Goal: Task Accomplishment & Management: Use online tool/utility

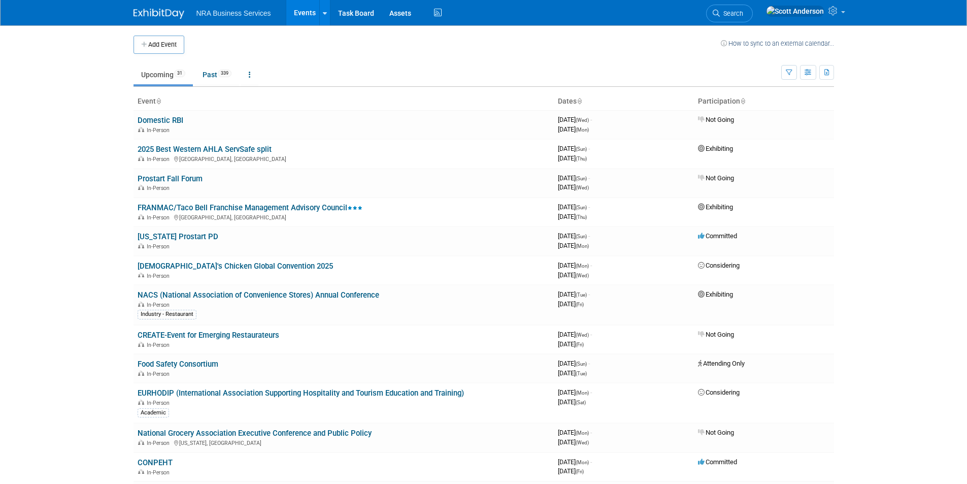
click at [306, 13] on link "Events" at bounding box center [304, 12] width 37 height 25
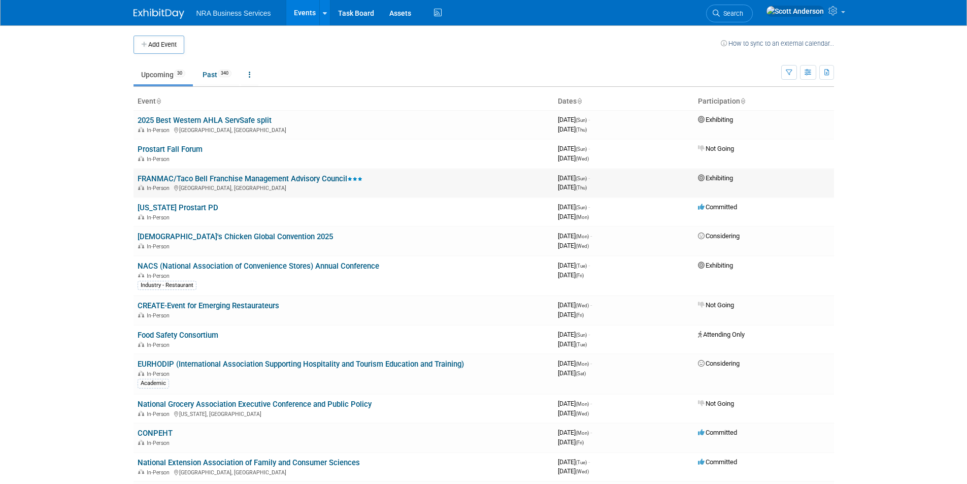
click at [285, 177] on link "FRANMAC/Taco Bell Franchise Management Advisory Council" at bounding box center [250, 178] width 225 height 9
click at [176, 208] on link "[US_STATE] Prostart PD" at bounding box center [178, 207] width 81 height 9
click at [198, 267] on link "NACS (National Association of Convenience Stores) Annual Conference" at bounding box center [259, 265] width 242 height 9
click at [306, 265] on link "NACS (National Association of Convenience Stores) Annual Conference" at bounding box center [259, 265] width 242 height 9
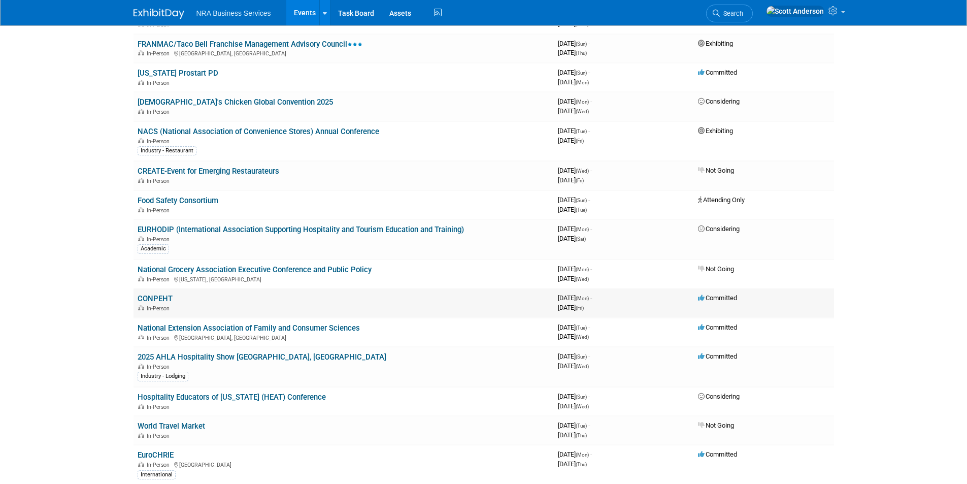
scroll to position [152, 0]
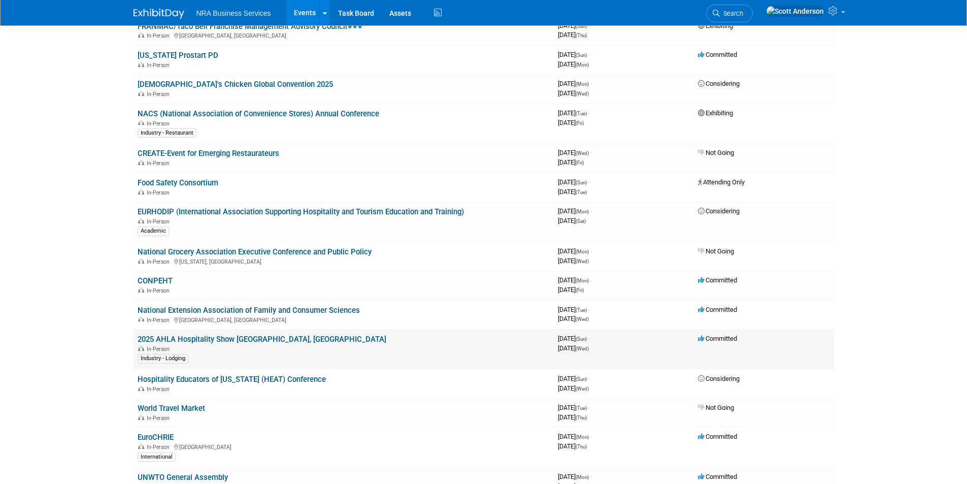
click at [211, 340] on link "2025 AHLA Hospitality Show Denver, CO" at bounding box center [262, 339] width 249 height 9
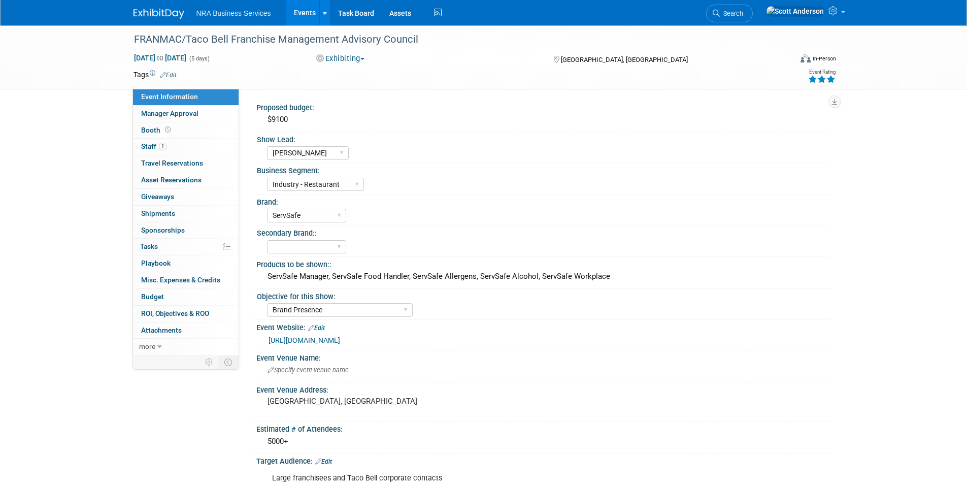
select select "[PERSON_NAME]"
select select "Industry - Restaurant"
select select "ServSafe"
select select "Brand Presence"
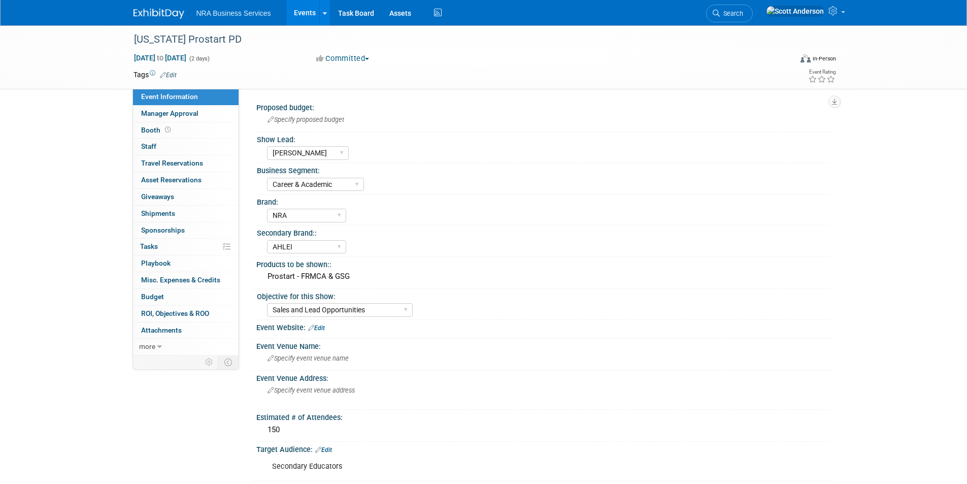
select select "[PERSON_NAME]"
select select "Career & Academic"
select select "NRA"
select select "AHLEI"
select select "Sales and Lead Opportunities"
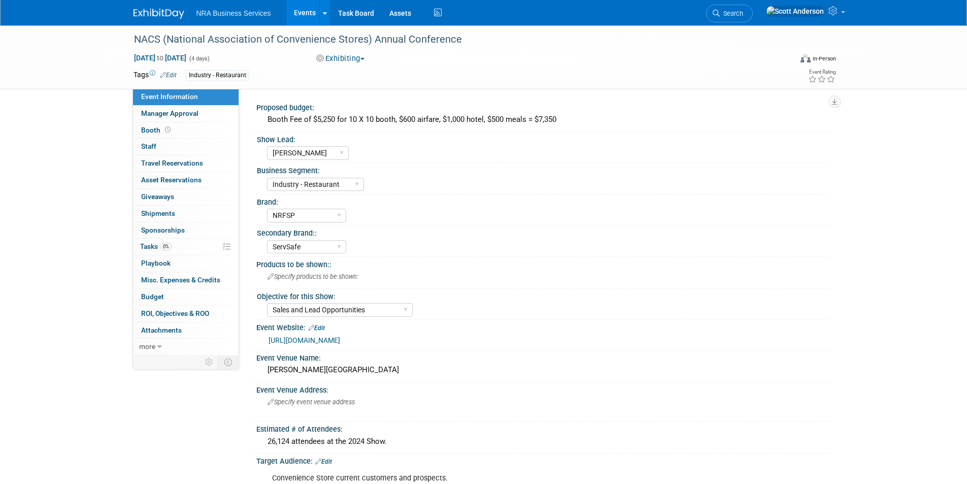
select select "[PERSON_NAME]"
select select "Industry - Restaurant"
select select "NRFSP"
select select "ServSafe"
select select "Sales and Lead Opportunities"
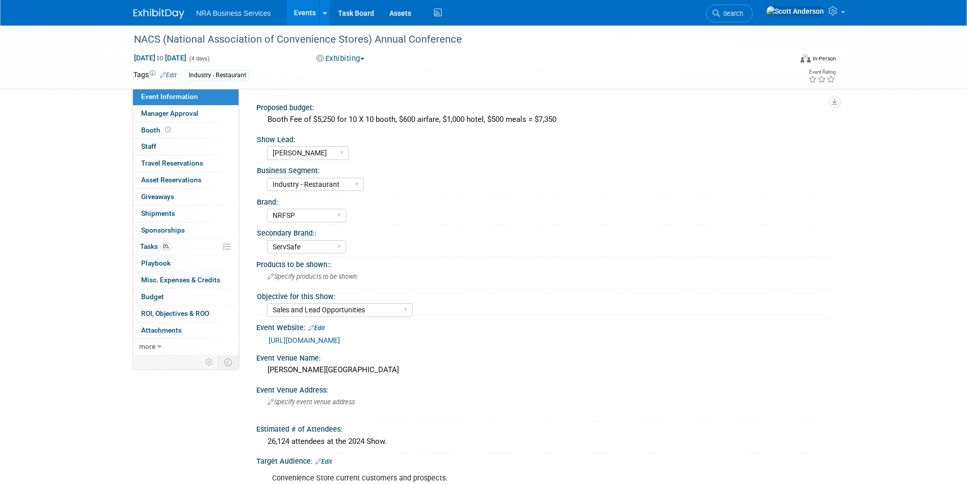
select select "[PERSON_NAME]"
select select "Industry - Restaurant"
select select "NRFSP"
select select "ServSafe"
select select "Sales and Lead Opportunities"
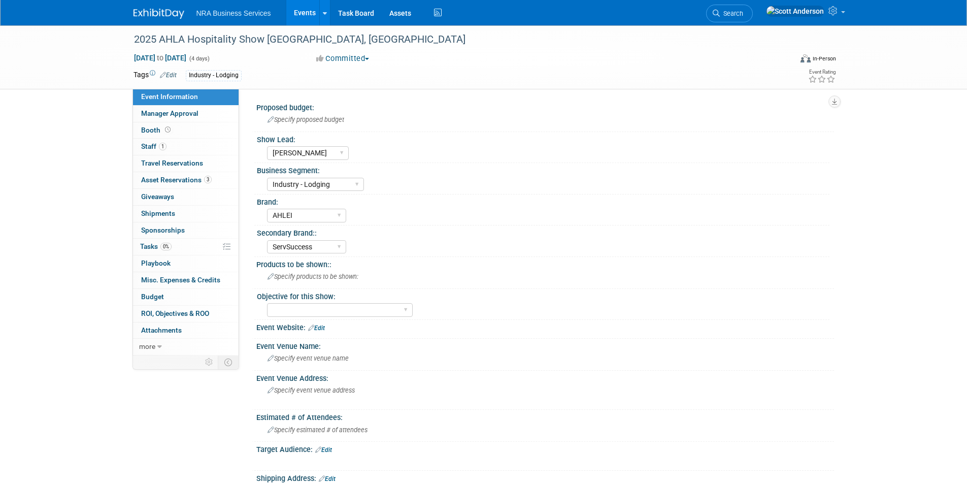
select select "[PERSON_NAME]"
select select "Industry - Lodging"
select select "AHLEI"
select select "ServSuccess"
click at [192, 179] on span "Asset Reservations 3" at bounding box center [176, 180] width 71 height 8
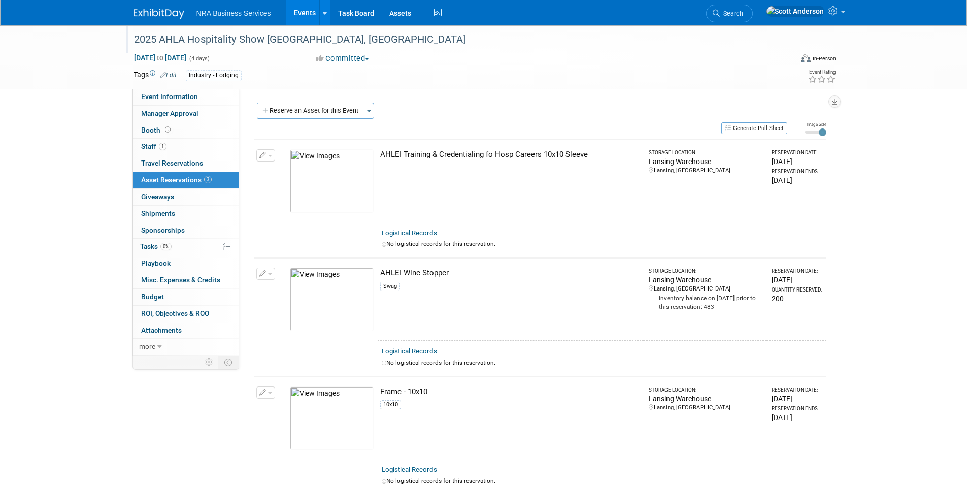
click at [329, 42] on div "2025 AHLA Hospitality Show Denver, CO" at bounding box center [453, 39] width 646 height 18
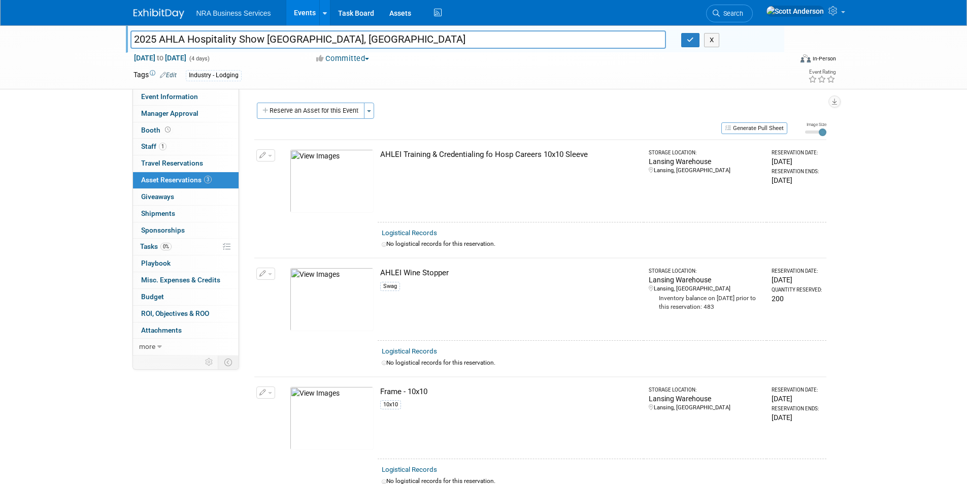
drag, startPoint x: 327, startPoint y: 39, endPoint x: 120, endPoint y: 40, distance: 207.1
click at [120, 40] on div "2025 AHLA Hospitality Show Denver, CO 2025 AHLA Hospitality Show Denver, CO X O…" at bounding box center [483, 57] width 967 height 64
click at [691, 41] on icon "button" at bounding box center [690, 40] width 7 height 7
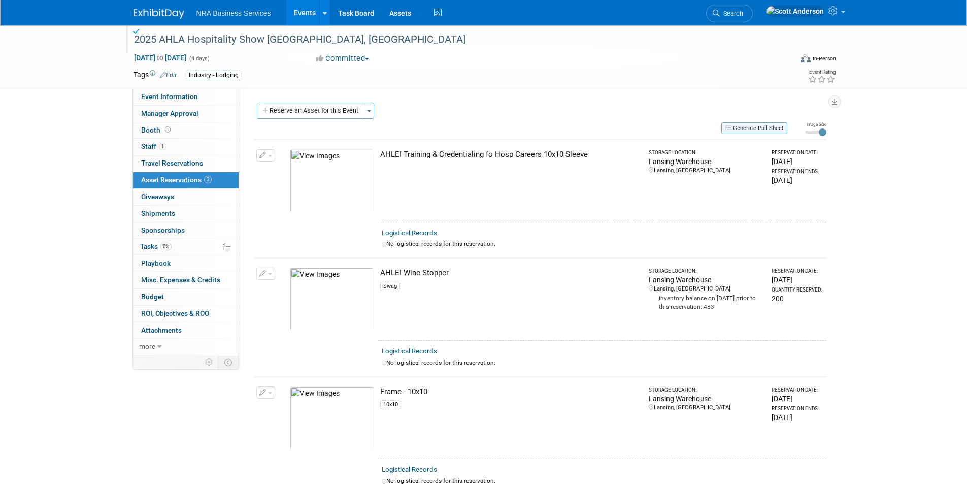
click at [750, 129] on button "Generate Pull Sheet" at bounding box center [754, 128] width 66 height 12
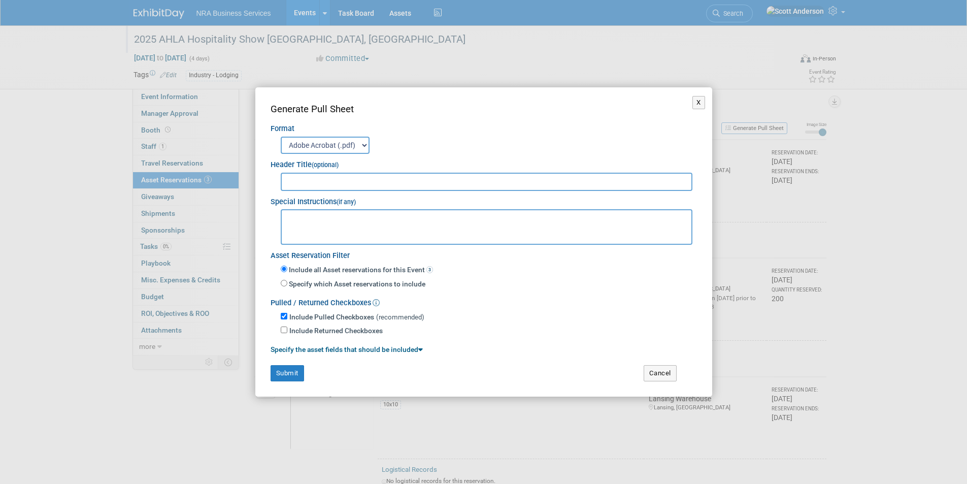
click at [343, 183] on input "text" at bounding box center [487, 182] width 412 height 18
paste input "2025 AHLA Hospitality Show Denver, CO"
type input "2025 AHLA Hospitality Show Denver, CO"
click at [282, 373] on button "Submit" at bounding box center [288, 373] width 34 height 16
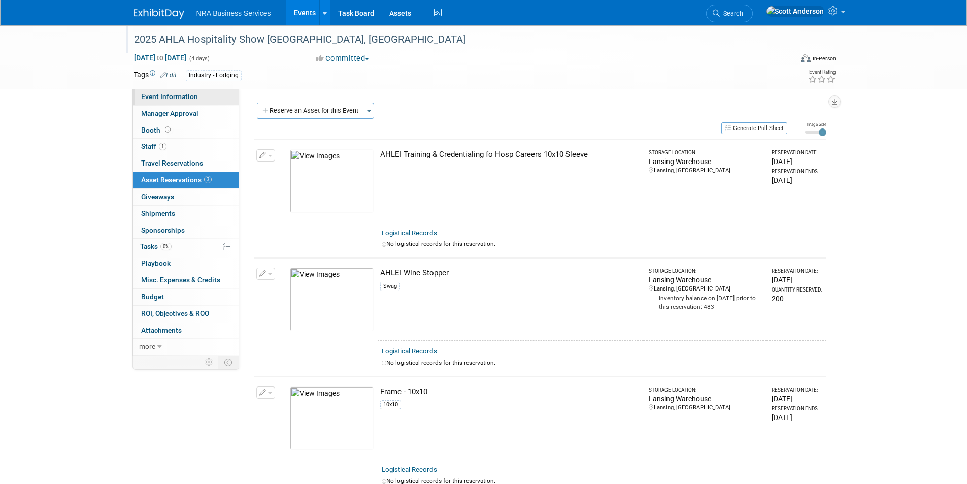
click at [169, 97] on span "Event Information" at bounding box center [169, 96] width 57 height 8
select select "[PERSON_NAME]"
select select "Industry - Lodging"
select select "AHLEI"
select select "ServSuccess"
